Goal: Book appointment/travel/reservation

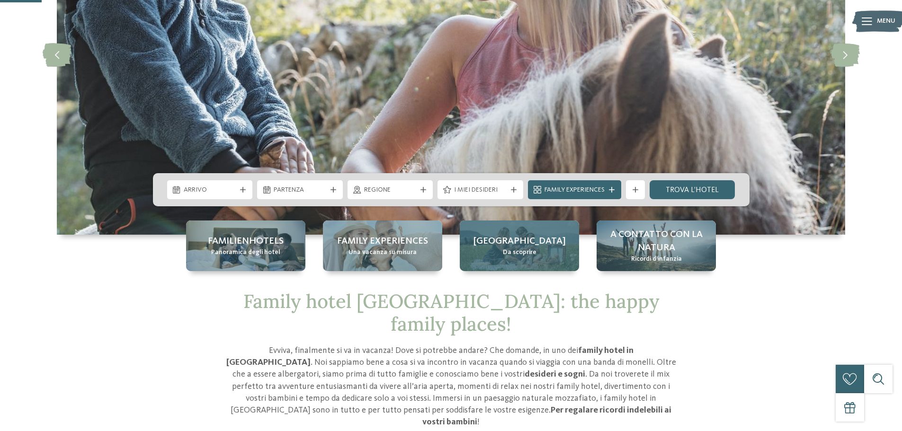
scroll to position [189, 0]
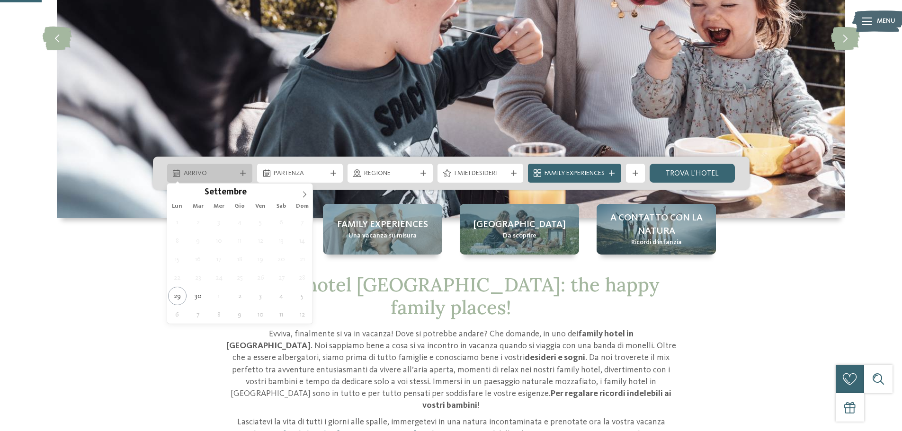
click at [194, 171] on span "Arrivo" at bounding box center [210, 173] width 53 height 9
click at [303, 193] on icon at bounding box center [304, 194] width 7 height 7
click at [303, 190] on span at bounding box center [304, 192] width 16 height 16
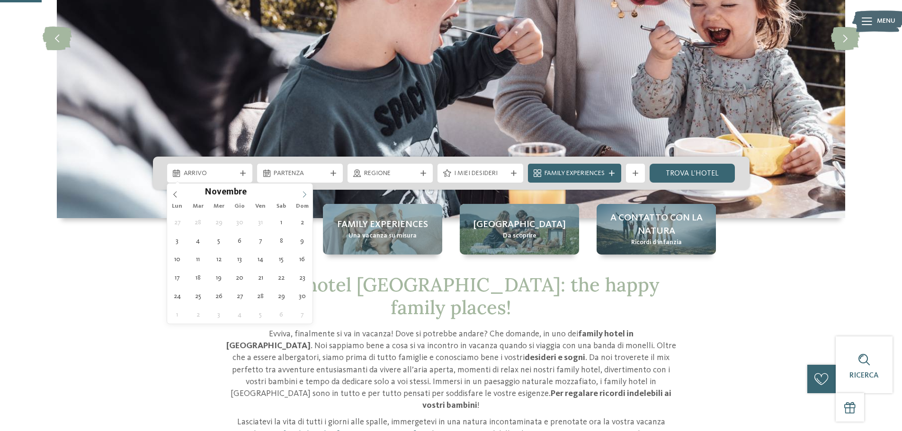
click at [303, 190] on span at bounding box center [304, 192] width 16 height 16
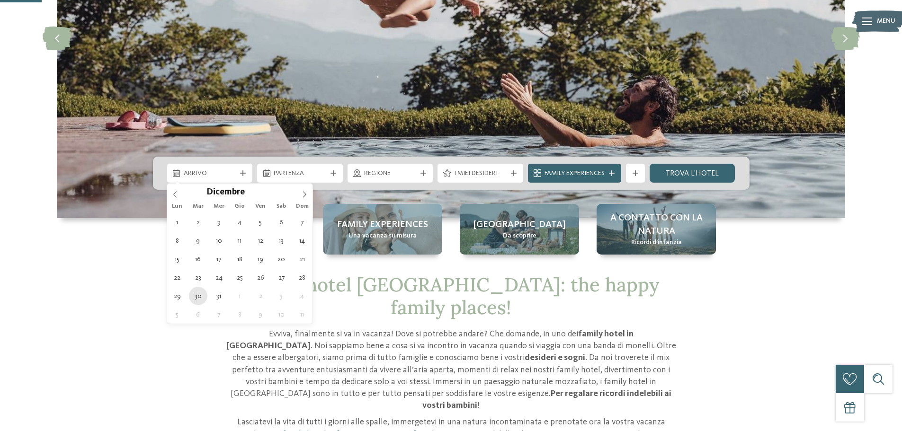
type div "30.12.2025"
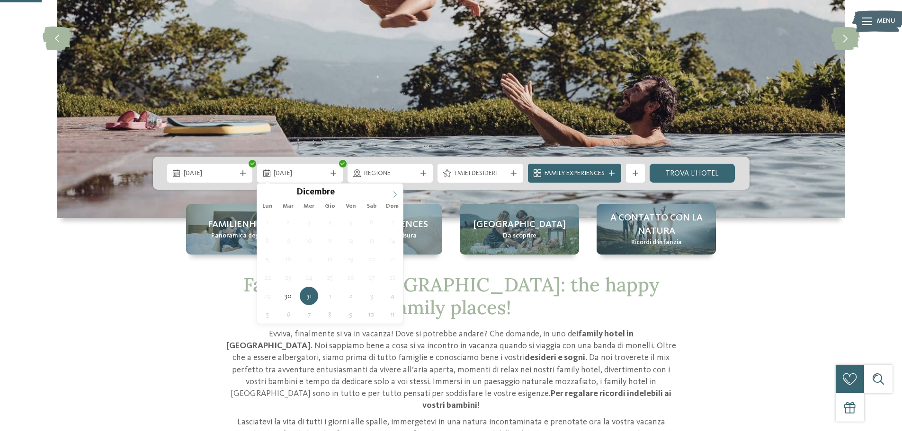
type input "****"
click at [394, 192] on icon at bounding box center [395, 194] width 7 height 7
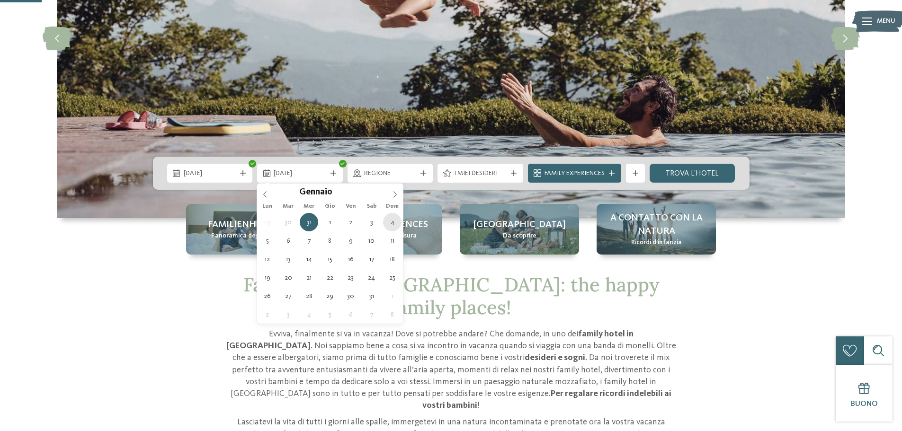
type div "[DATE]"
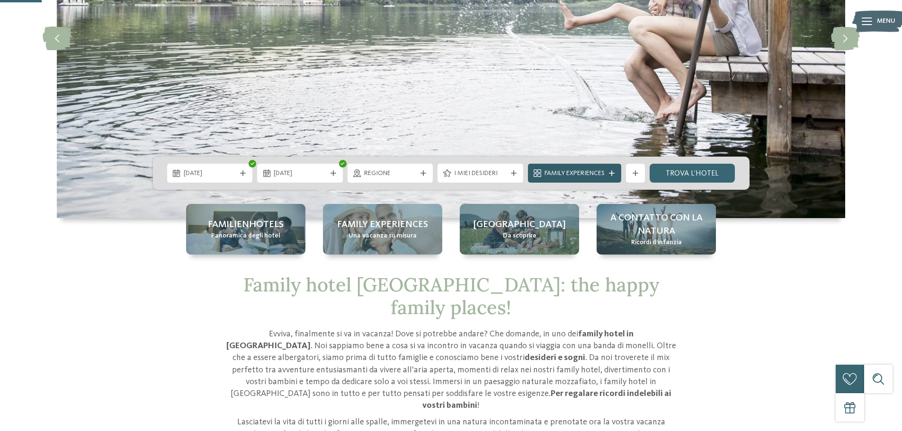
click at [575, 175] on span "Family Experiences" at bounding box center [575, 173] width 60 height 9
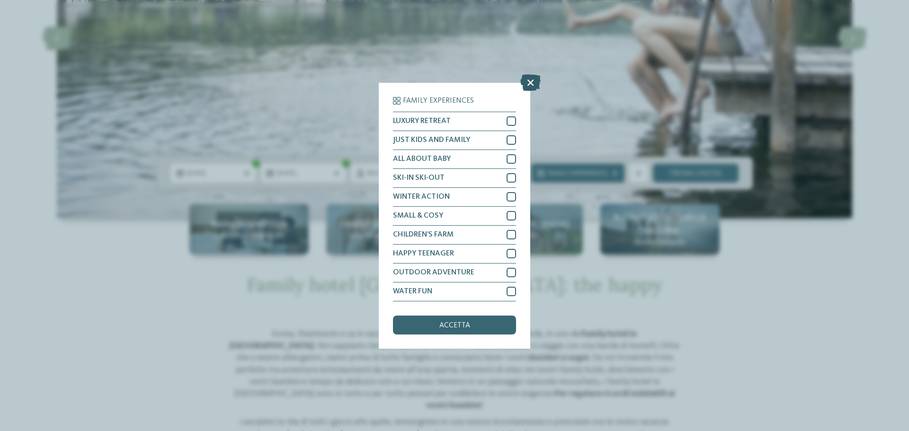
click at [525, 83] on icon at bounding box center [530, 82] width 20 height 17
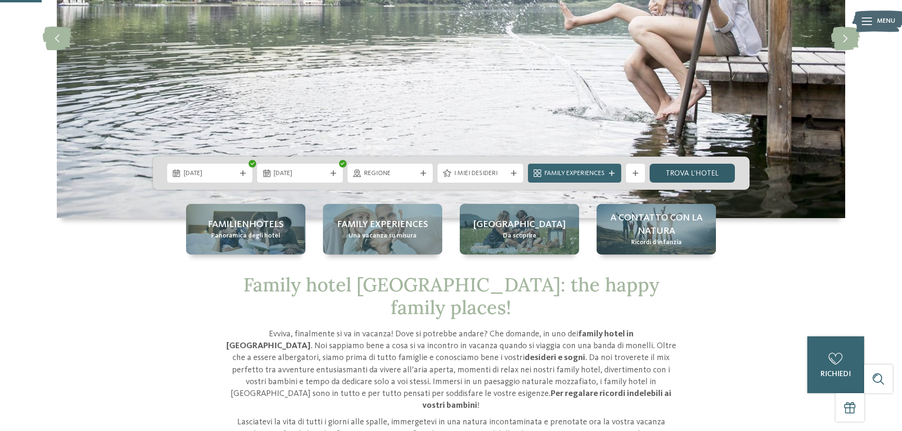
click at [683, 172] on link "trova l’hotel" at bounding box center [693, 173] width 86 height 19
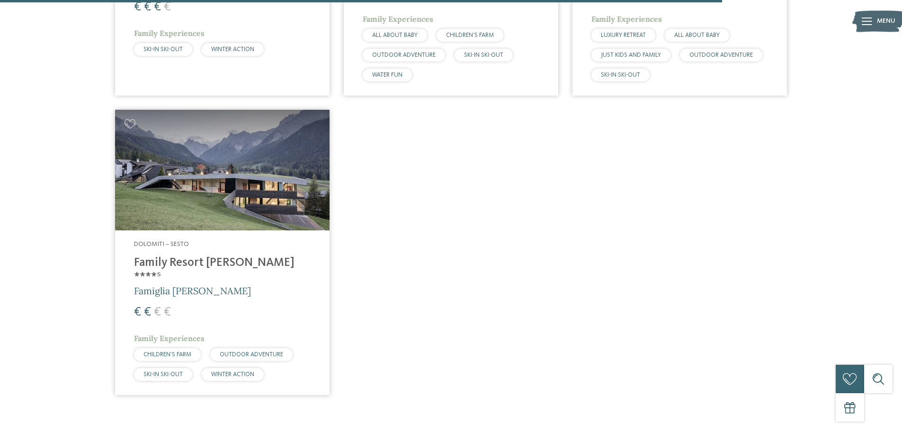
scroll to position [1921, 0]
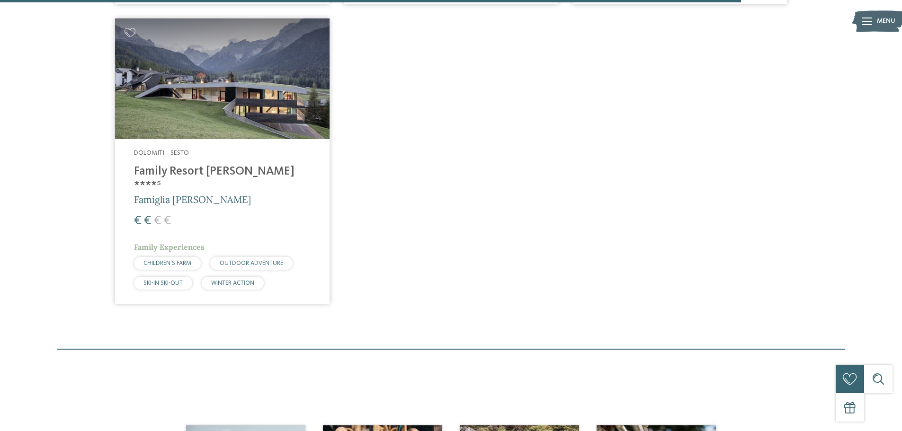
click at [199, 213] on div "€ € € €" at bounding box center [222, 221] width 177 height 17
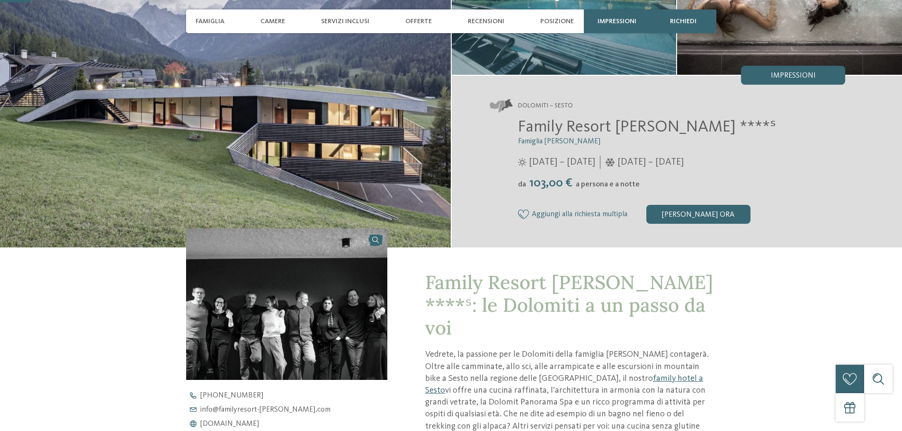
scroll to position [142, 0]
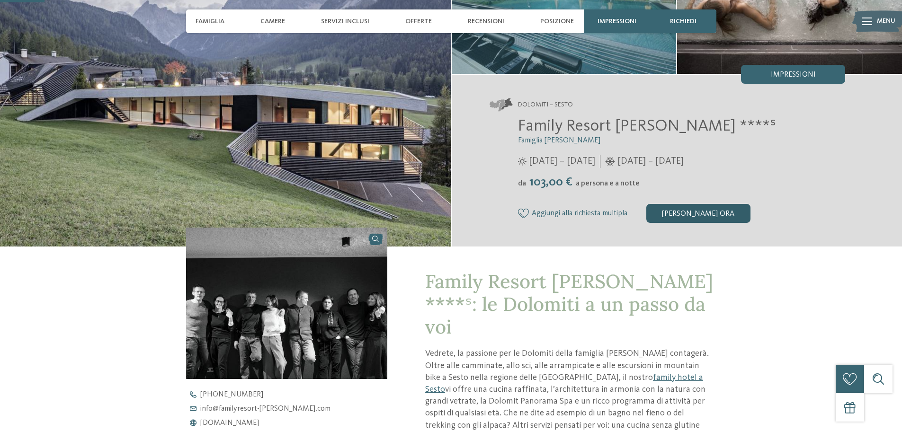
click at [719, 210] on div "[PERSON_NAME] ora" at bounding box center [698, 213] width 104 height 19
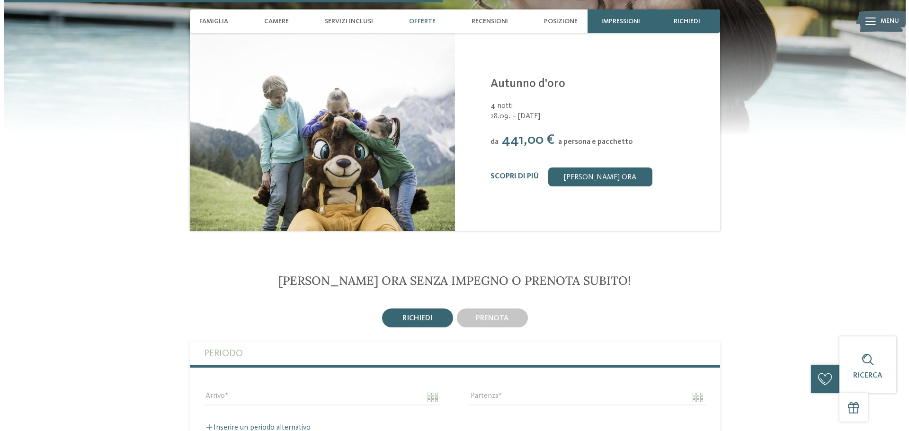
scroll to position [1120, 0]
